Goal: Find specific page/section: Find specific page/section

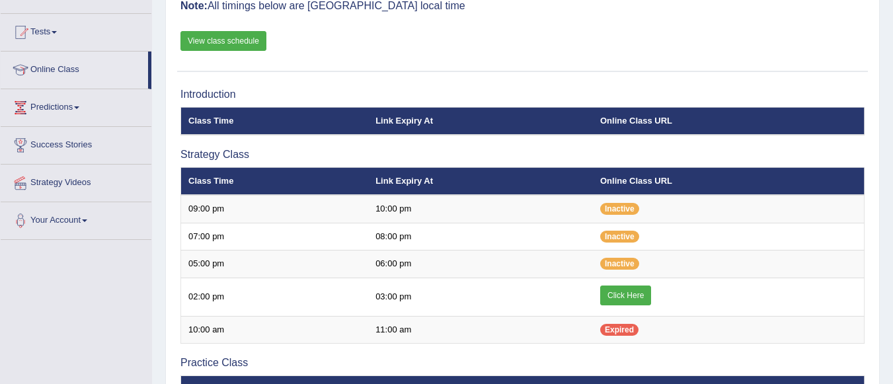
scroll to position [132, 0]
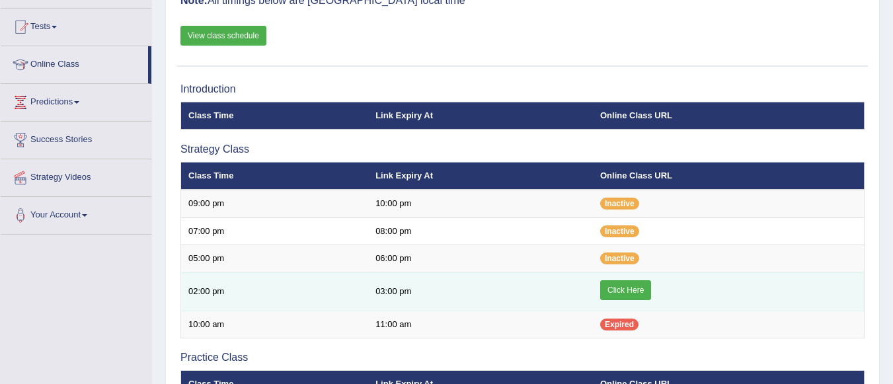
click at [619, 288] on link "Click Here" at bounding box center [625, 290] width 51 height 20
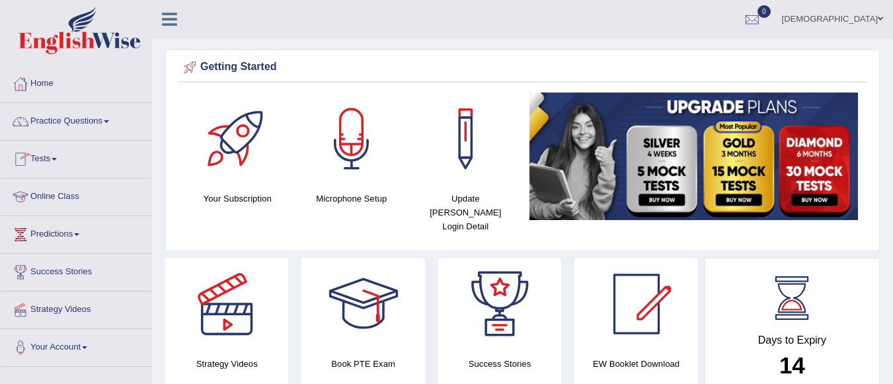
click at [52, 196] on link "Online Class" at bounding box center [76, 194] width 151 height 33
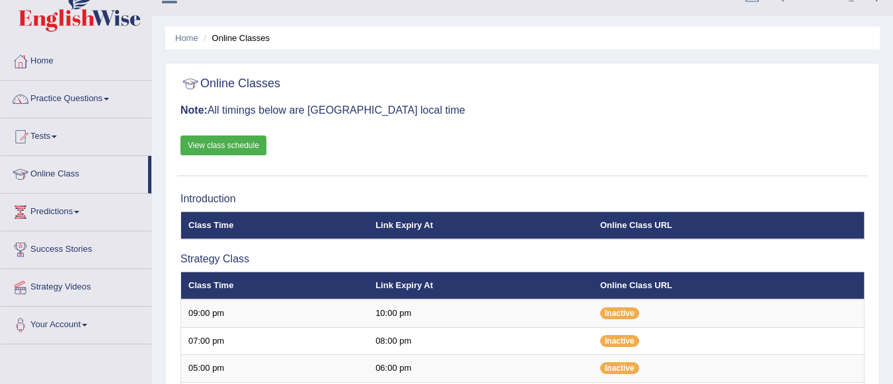
scroll to position [181, 0]
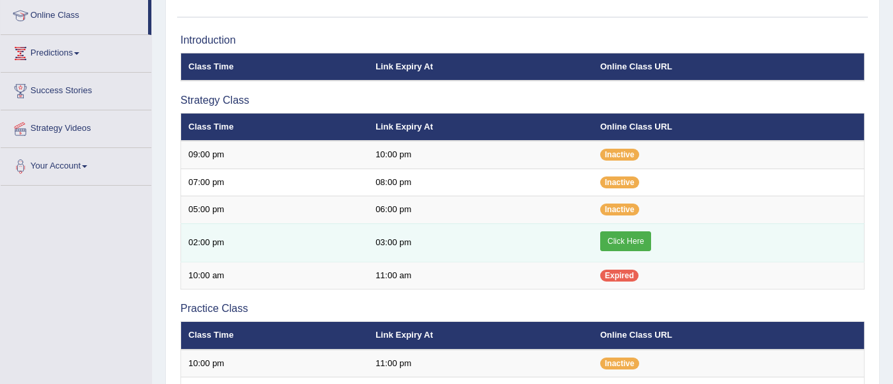
click at [615, 235] on link "Click Here" at bounding box center [625, 241] width 51 height 20
